Goal: Task Accomplishment & Management: Complete application form

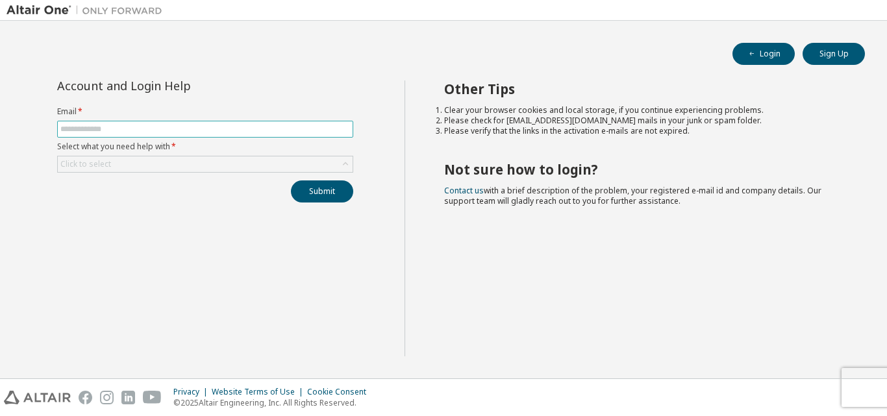
click at [134, 128] on input "text" at bounding box center [205, 129] width 290 height 10
type input "**********"
click at [158, 160] on div "Click to select" at bounding box center [205, 165] width 295 height 16
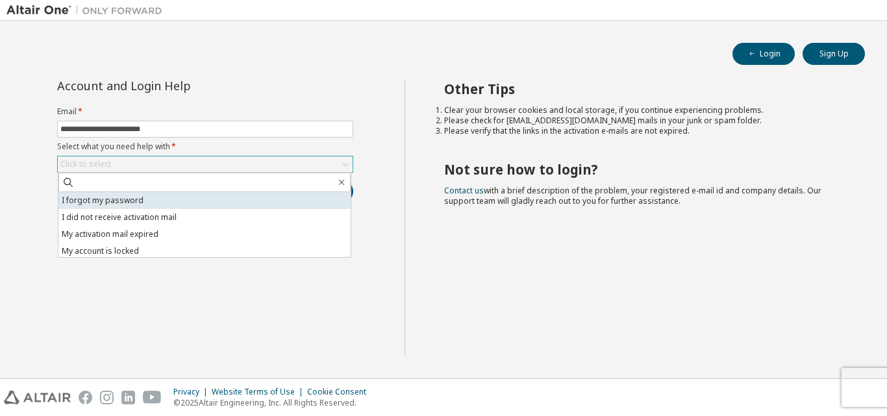
click at [157, 208] on li "I forgot my password" at bounding box center [204, 200] width 292 height 17
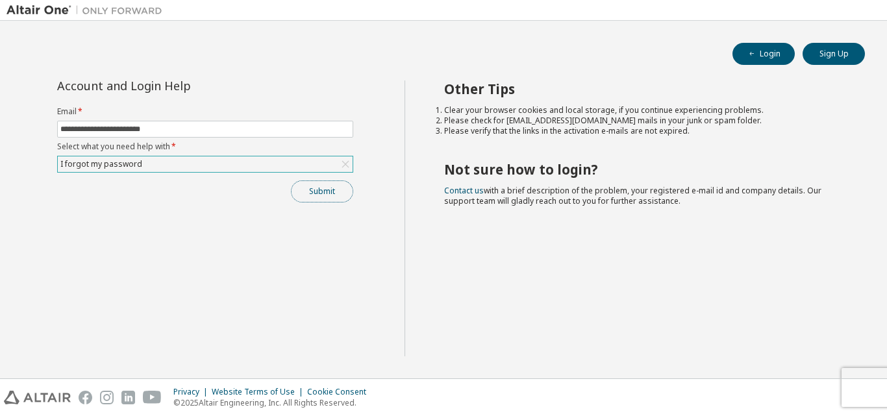
click at [325, 181] on button "Submit" at bounding box center [322, 192] width 62 height 22
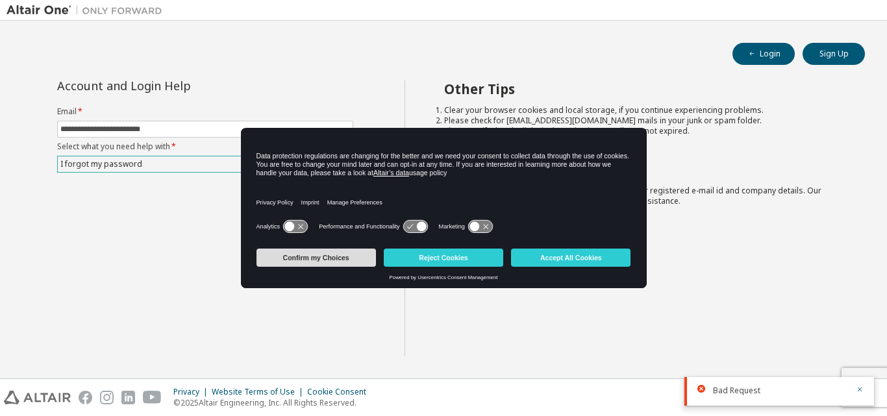
click at [318, 253] on button "Confirm my Choices" at bounding box center [316, 258] width 119 height 18
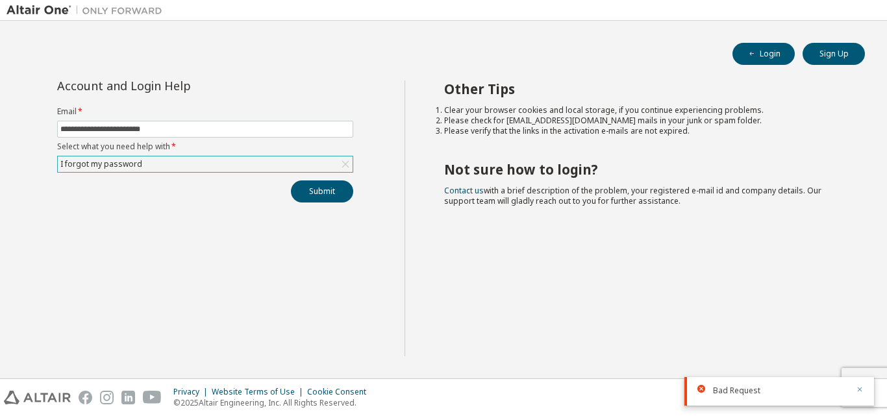
click at [860, 390] on icon "button" at bounding box center [860, 390] width 5 height 5
click at [305, 175] on div "**********" at bounding box center [205, 142] width 312 height 122
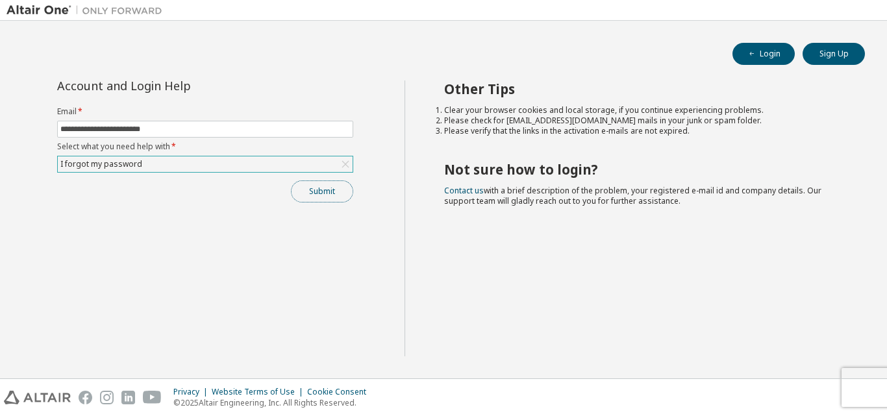
click at [326, 194] on button "Submit" at bounding box center [322, 192] width 62 height 22
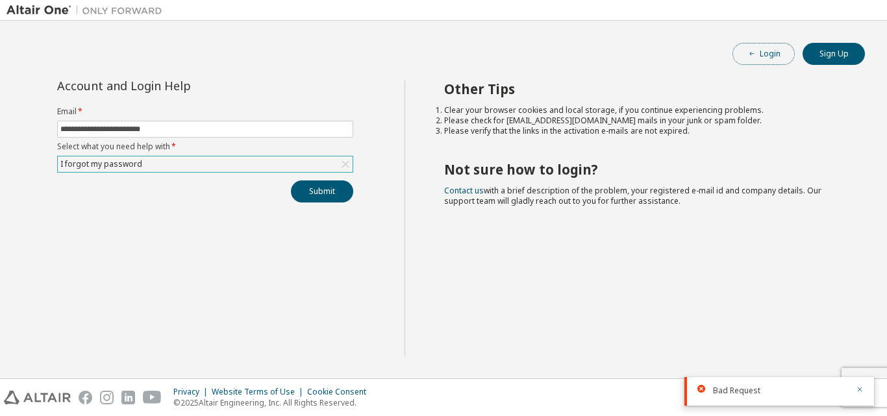
click at [770, 53] on button "Login" at bounding box center [764, 54] width 62 height 22
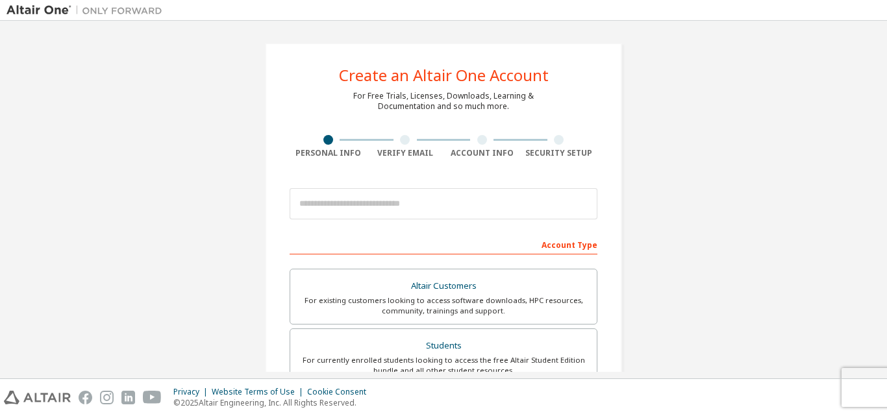
click at [408, 186] on div at bounding box center [444, 204] width 308 height 44
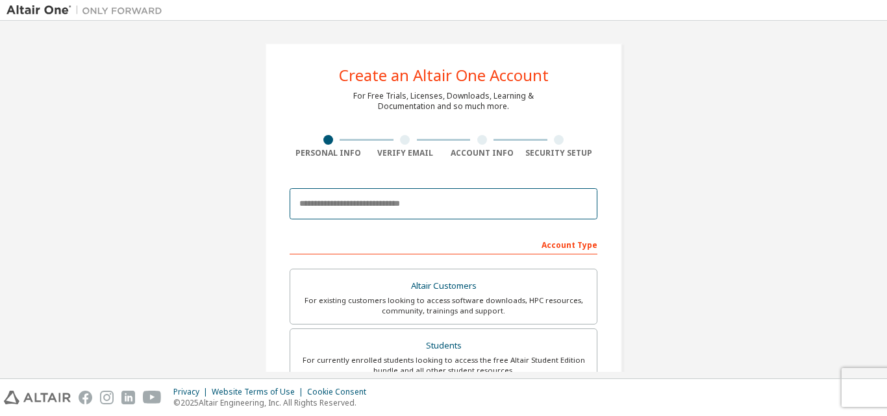
click at [401, 200] on input "email" at bounding box center [444, 203] width 308 height 31
type input "**********"
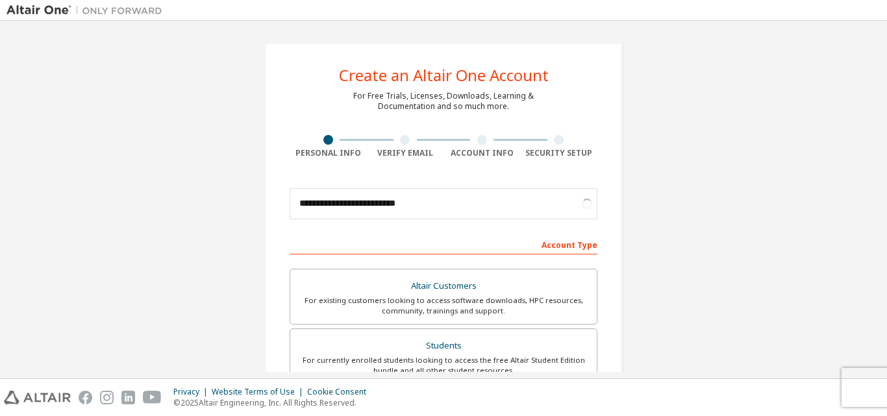
click at [883, 288] on div "**********" at bounding box center [443, 200] width 887 height 358
click at [533, 358] on div "For currently enrolled students looking to access the free Altair Student Editi…" at bounding box center [443, 365] width 291 height 21
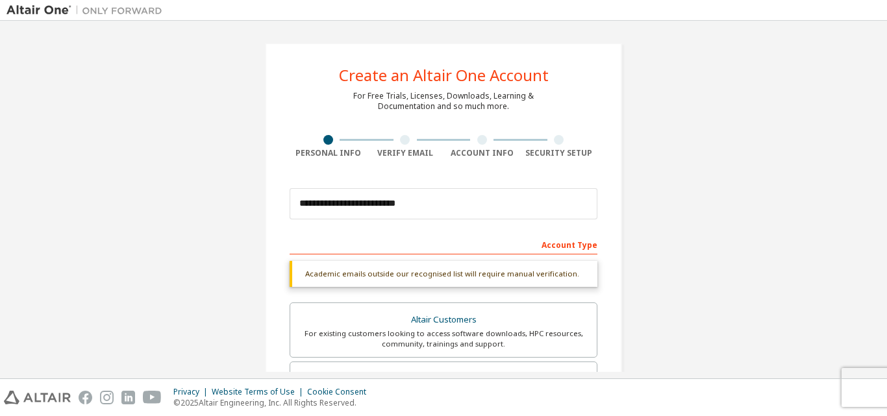
scroll to position [302, 0]
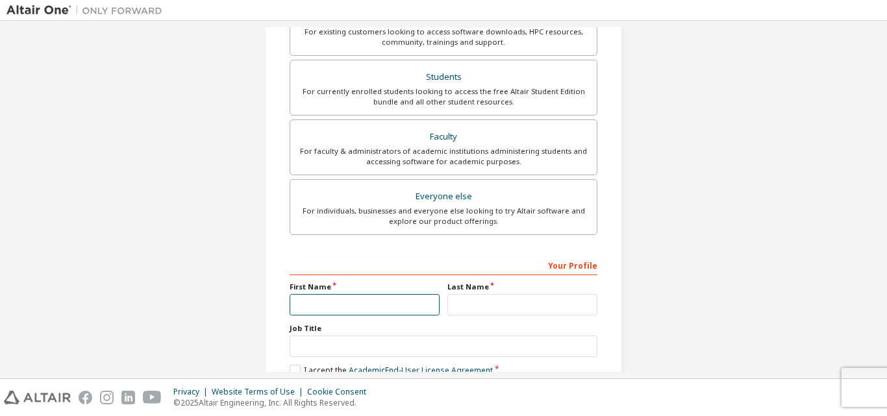
click at [361, 310] on input "text" at bounding box center [365, 304] width 150 height 21
type input "*"
type input "*******"
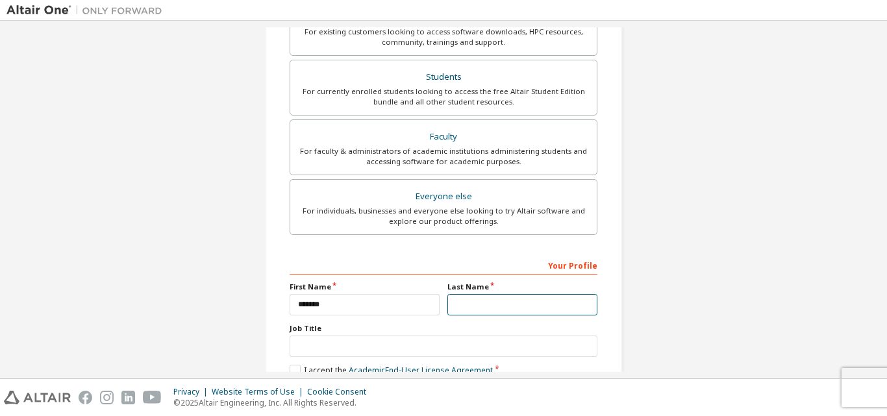
click at [457, 305] on input "text" at bounding box center [522, 304] width 150 height 21
type input "******"
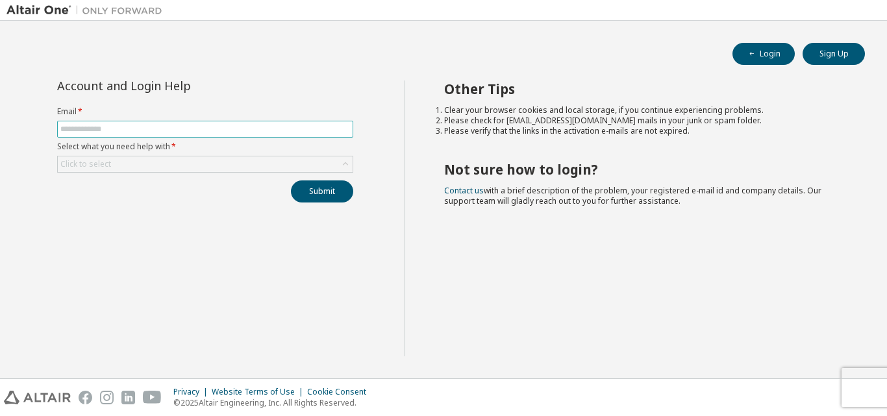
click at [314, 129] on input "text" at bounding box center [205, 129] width 290 height 10
type input "**********"
click at [215, 167] on div "Click to select" at bounding box center [205, 165] width 295 height 16
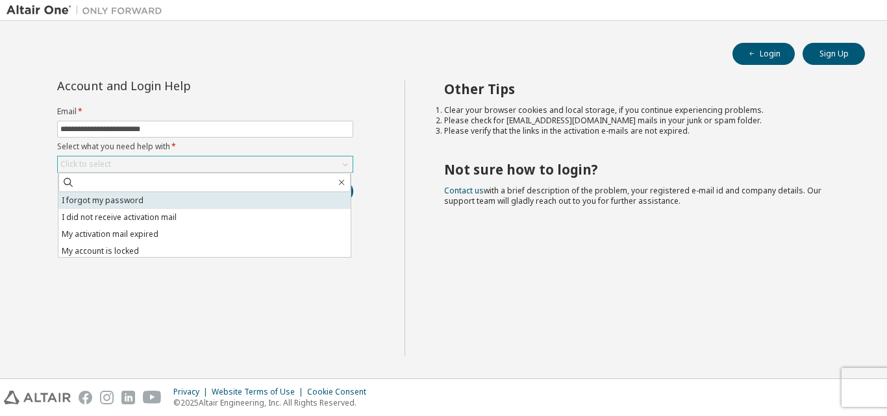
click at [209, 197] on li "I forgot my password" at bounding box center [204, 200] width 292 height 17
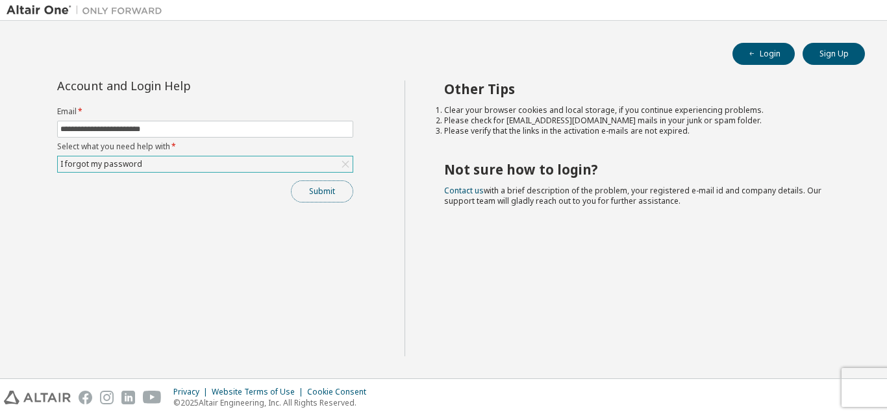
click at [321, 188] on button "Submit" at bounding box center [322, 192] width 62 height 22
click at [321, 182] on button "Submit" at bounding box center [322, 192] width 62 height 22
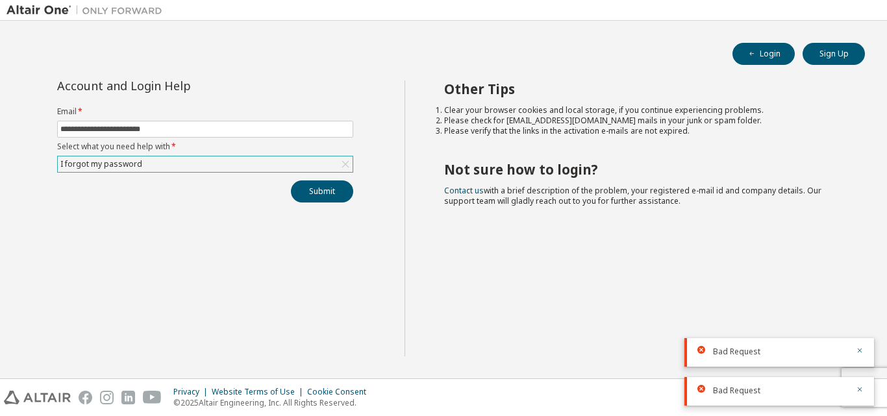
click at [824, 352] on div "Bad Request" at bounding box center [780, 352] width 135 height 12
click at [838, 45] on button "Sign Up" at bounding box center [834, 54] width 62 height 22
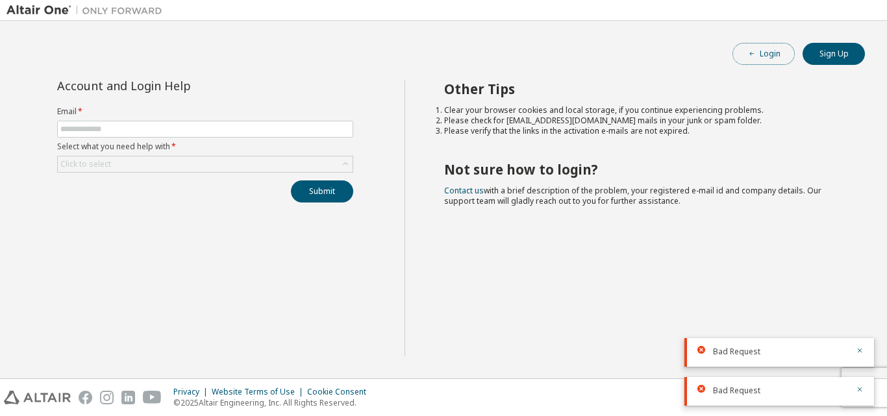
click at [755, 54] on icon "button" at bounding box center [752, 54] width 8 height 8
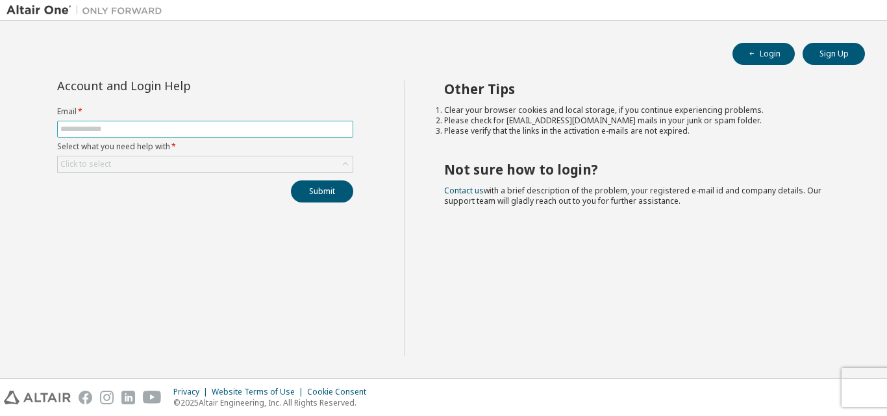
click at [223, 127] on input "text" at bounding box center [205, 129] width 290 height 10
type input "**********"
click at [218, 157] on div "Click to select" at bounding box center [205, 165] width 295 height 16
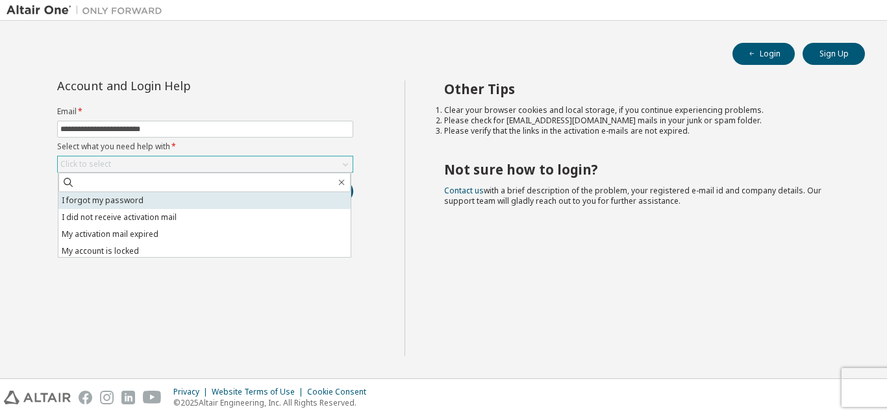
click at [195, 202] on li "I forgot my password" at bounding box center [204, 200] width 292 height 17
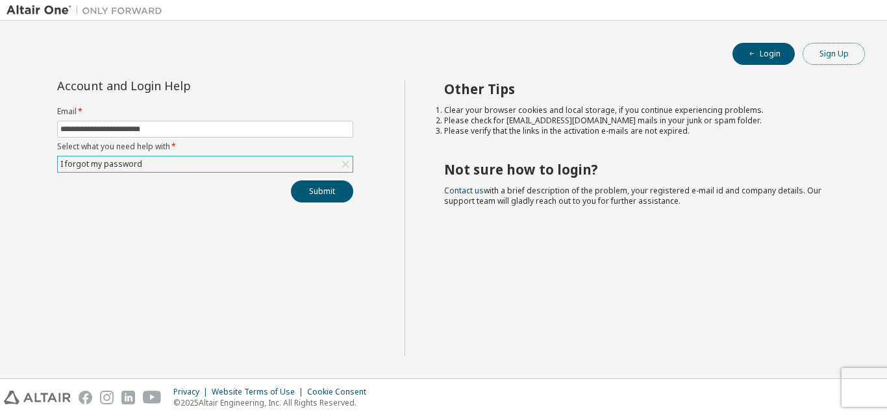
click at [825, 55] on button "Sign Up" at bounding box center [834, 54] width 62 height 22
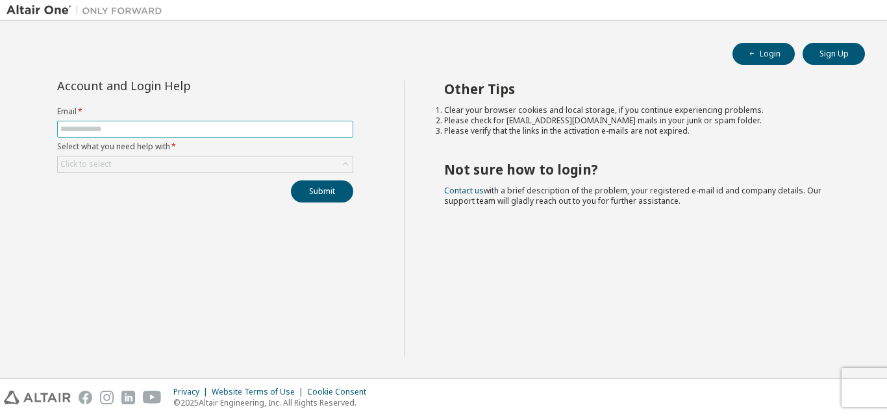
click at [244, 131] on input "text" at bounding box center [205, 129] width 290 height 10
type input "**********"
click at [234, 161] on div "Click to select" at bounding box center [205, 165] width 295 height 16
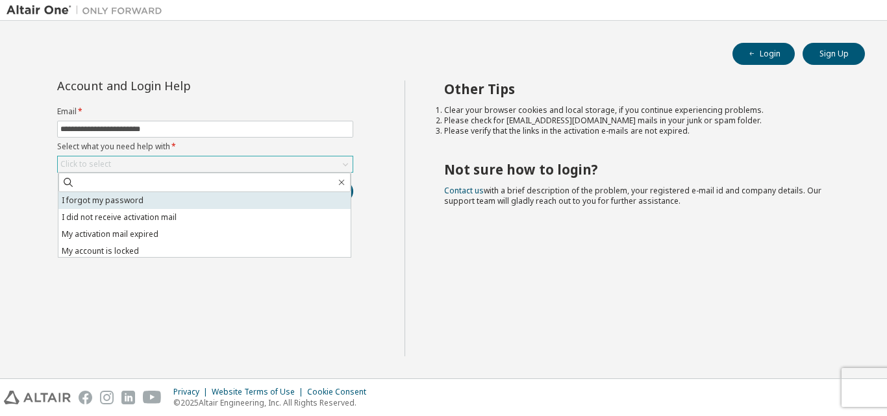
click at [220, 200] on li "I forgot my password" at bounding box center [204, 200] width 292 height 17
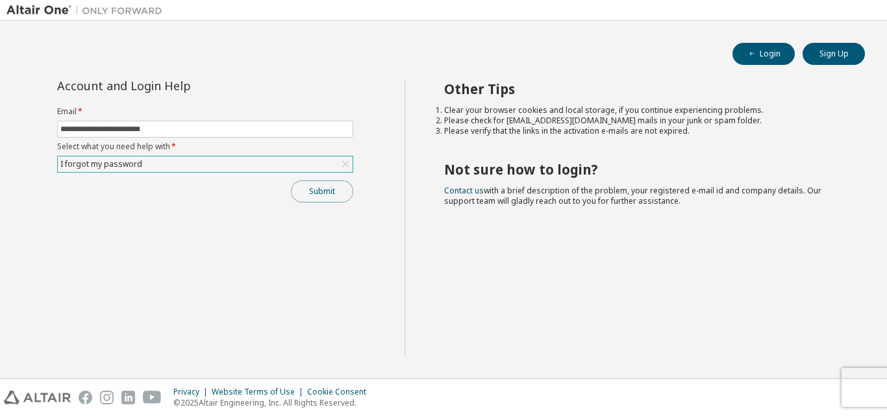
click at [304, 193] on button "Submit" at bounding box center [322, 192] width 62 height 22
click at [321, 196] on button "Submit" at bounding box center [322, 192] width 62 height 22
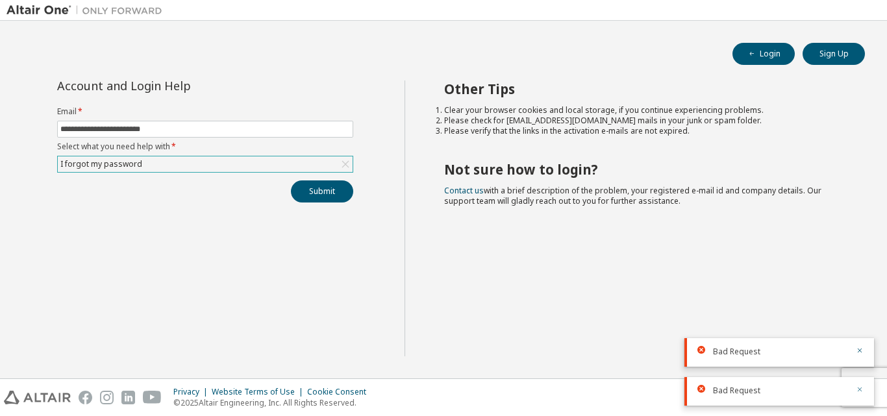
click at [860, 390] on icon "button" at bounding box center [860, 390] width 8 height 8
click at [860, 389] on icon "button" at bounding box center [860, 390] width 8 height 8
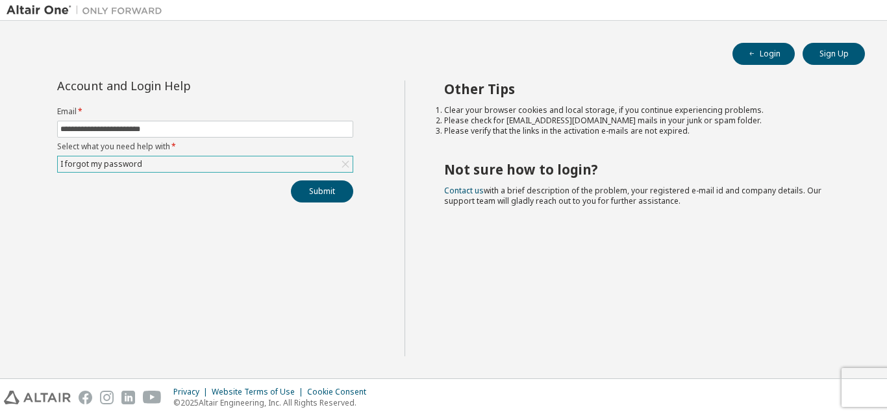
click at [877, 384] on div "Privacy Website Terms of Use Cookie Consent © 2025 Altair Engineering, Inc. All…" at bounding box center [443, 397] width 887 height 37
click at [831, 49] on button "Sign Up" at bounding box center [834, 54] width 62 height 22
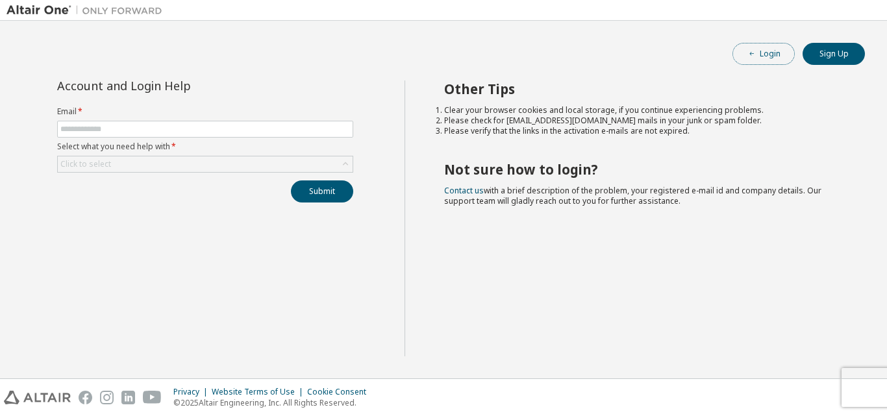
click at [772, 46] on button "Login" at bounding box center [764, 54] width 62 height 22
click at [757, 53] on span "button" at bounding box center [752, 54] width 10 height 10
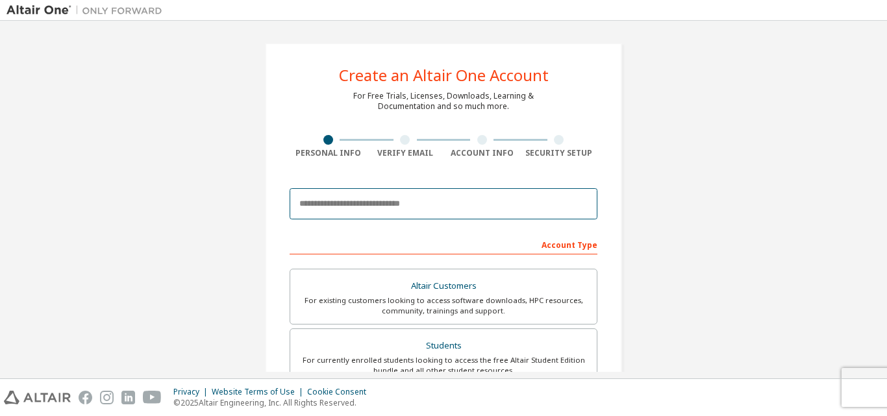
click at [397, 198] on input "email" at bounding box center [444, 203] width 308 height 31
type input "**********"
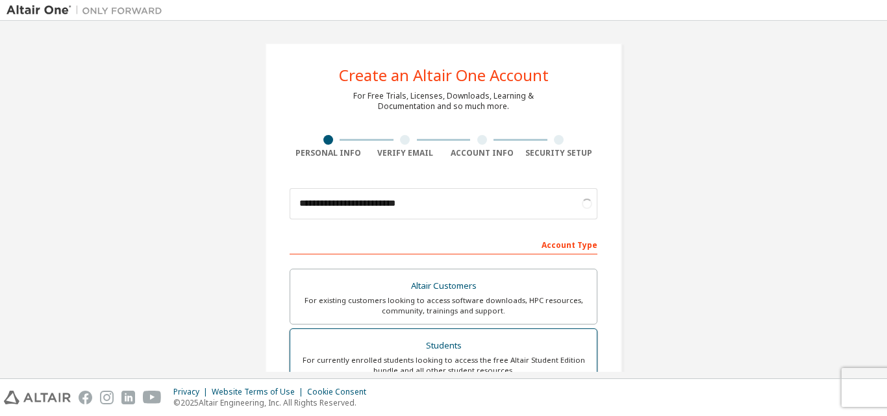
click at [470, 346] on div "Students" at bounding box center [443, 346] width 291 height 18
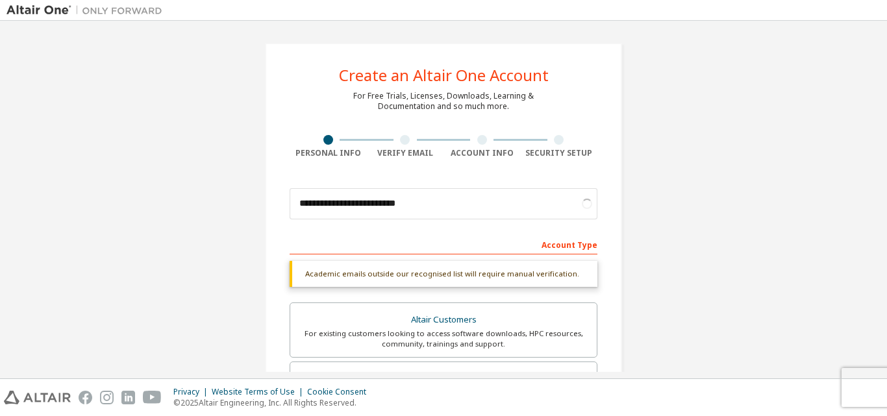
scroll to position [302, 0]
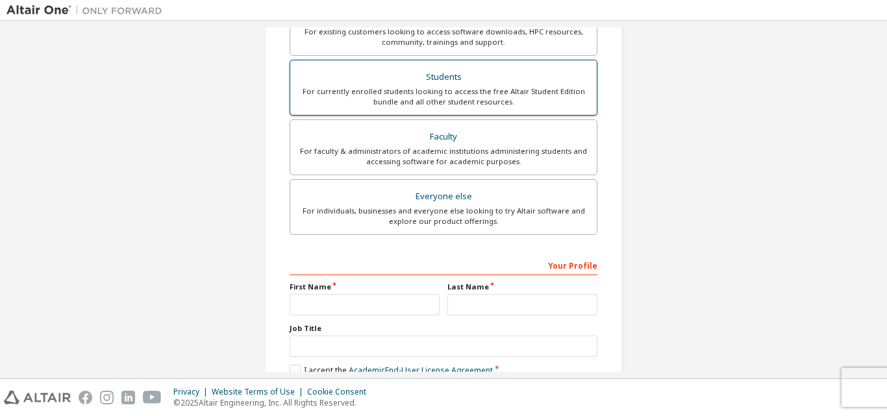
click at [502, 95] on div "For currently enrolled students looking to access the free Altair Student Editi…" at bounding box center [443, 96] width 291 height 21
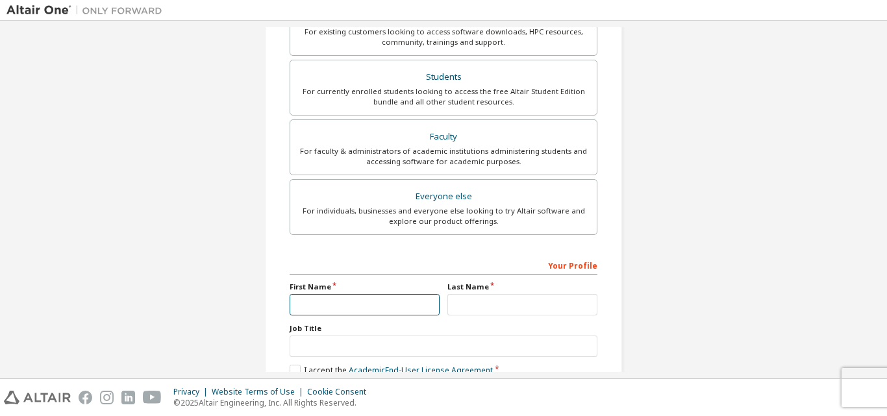
click at [401, 308] on input "text" at bounding box center [365, 304] width 150 height 21
type input "*"
type input "**********"
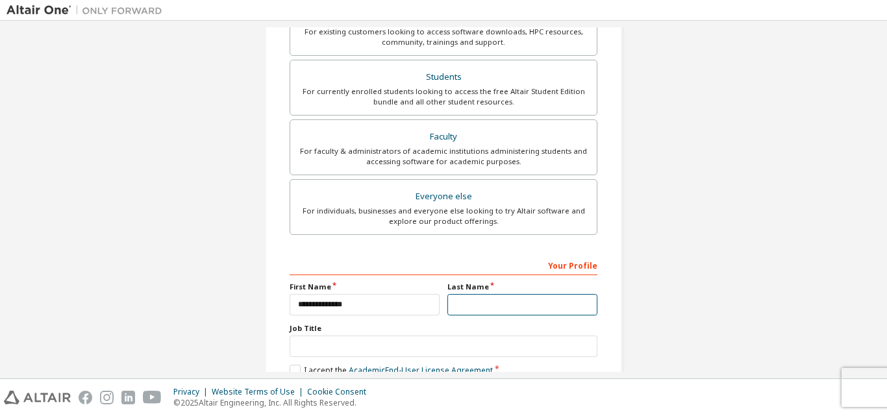
click at [477, 304] on input "text" at bounding box center [522, 304] width 150 height 21
type input "*"
type input "******"
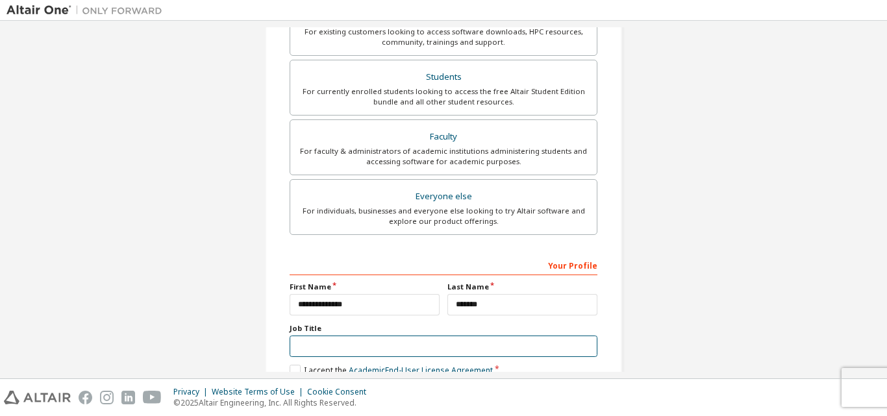
click at [395, 355] on input "text" at bounding box center [444, 346] width 308 height 21
type input "*"
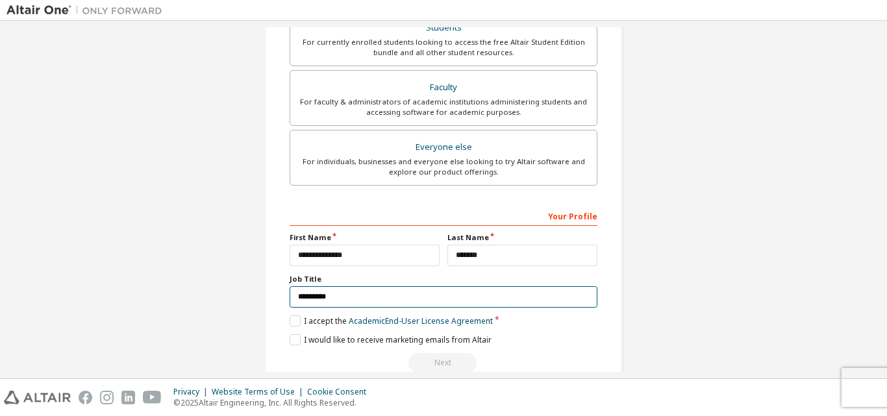
scroll to position [377, 0]
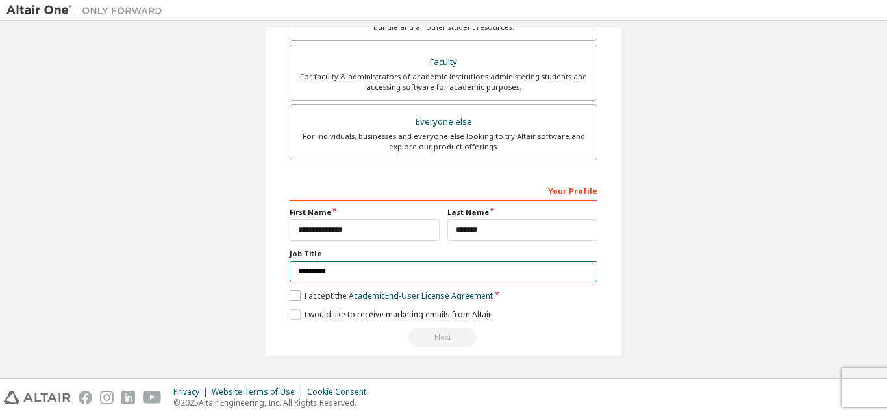
type input "********"
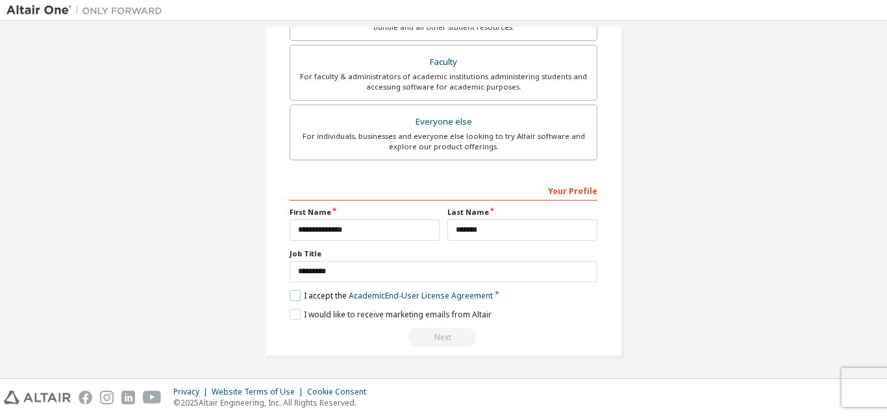
click at [292, 295] on label "I accept the Academic End-User License Agreement" at bounding box center [391, 295] width 203 height 11
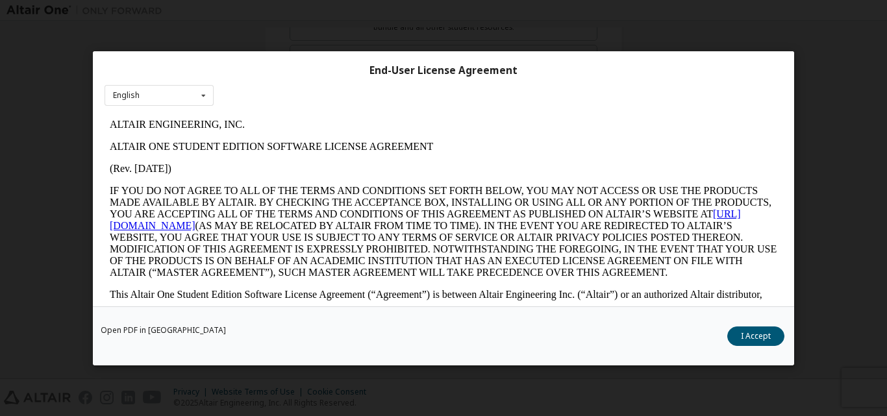
scroll to position [41, 0]
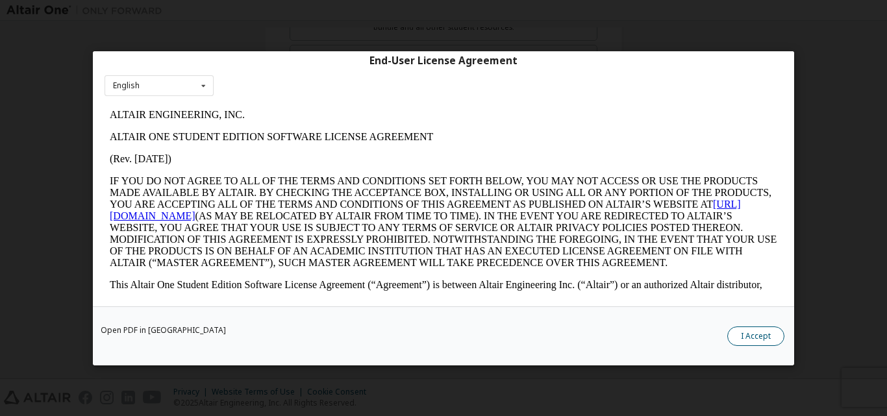
click at [772, 337] on button "I Accept" at bounding box center [755, 335] width 57 height 19
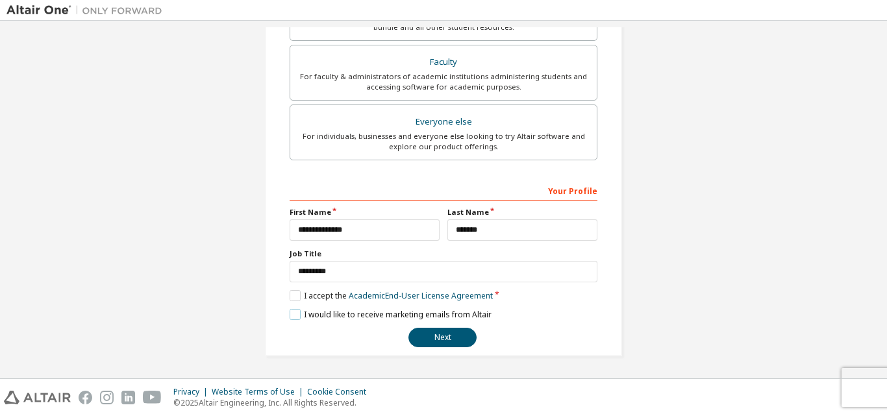
click at [291, 316] on label "I would like to receive marketing emails from Altair" at bounding box center [391, 314] width 202 height 11
click at [436, 334] on button "Next" at bounding box center [442, 337] width 68 height 19
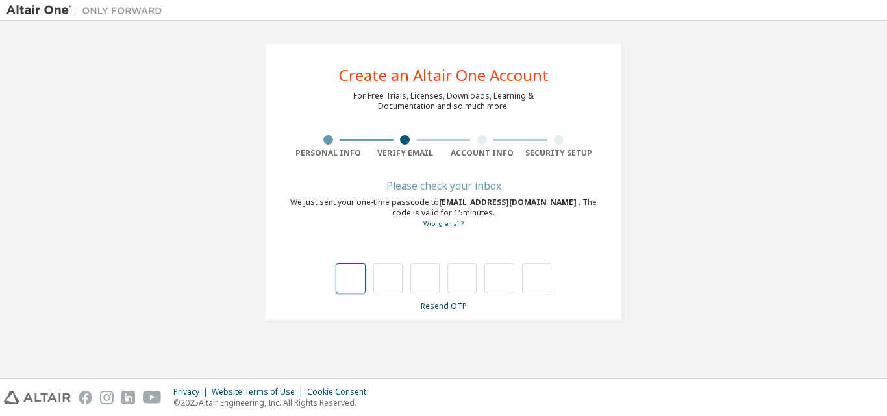
scroll to position [0, 0]
click at [445, 298] on div "Please check your inbox We just sent your one-time passcode to 2024963001@stude…" at bounding box center [444, 247] width 308 height 130
click at [439, 307] on link "Resend OTP" at bounding box center [444, 306] width 46 height 11
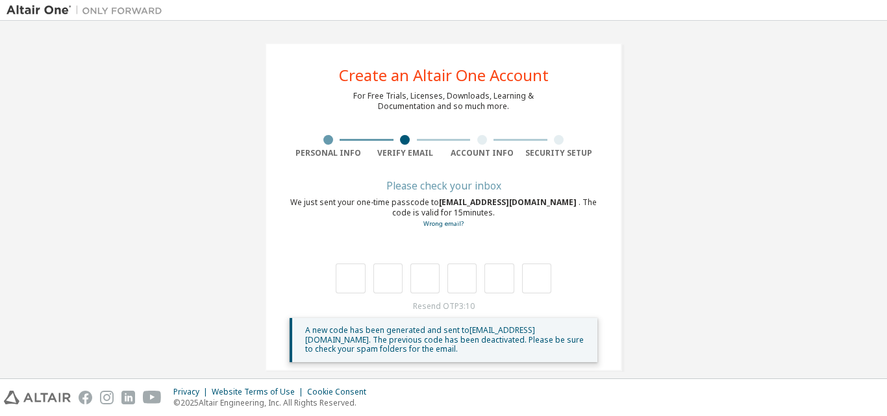
click at [486, 334] on span "A new code has been generated and sent to 2024963001@student.edu.my . The previ…" at bounding box center [444, 340] width 279 height 30
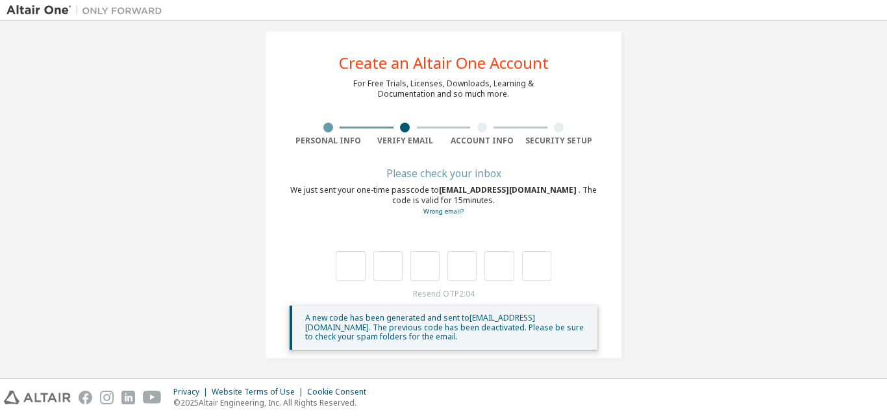
scroll to position [15, 0]
